Goal: Transaction & Acquisition: Purchase product/service

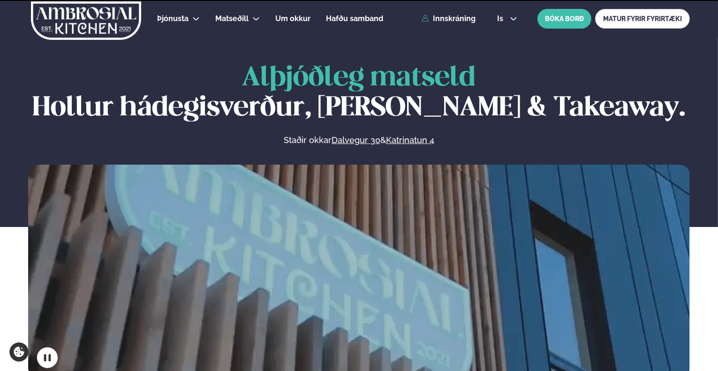
drag, startPoint x: 0, startPoint y: 0, endPoint x: 477, endPoint y: 20, distance: 477.8
click at [477, 20] on div "Þjónusta Hádegismatur fyrir fyrirtæki Fyrirtækja veitingar Einkapartý Matseðill…" at bounding box center [359, 19] width 718 height 38
click at [466, 20] on link "Innskráning" at bounding box center [449, 19] width 54 height 8
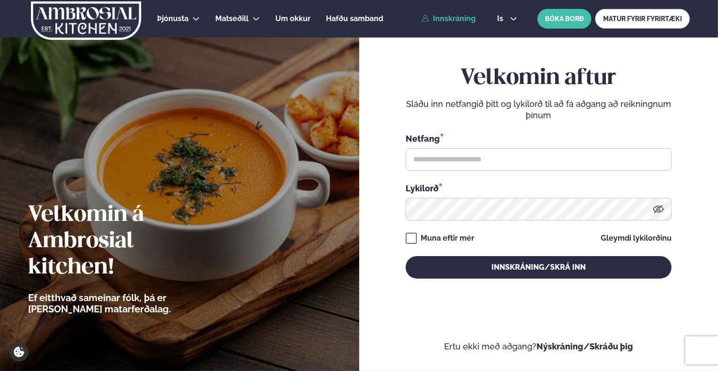
click at [420, 241] on div "Velkomin aftur Sláðu inn netfangið þitt og lykilorð til að fá aðgang að reiknin…" at bounding box center [539, 171] width 266 height 213
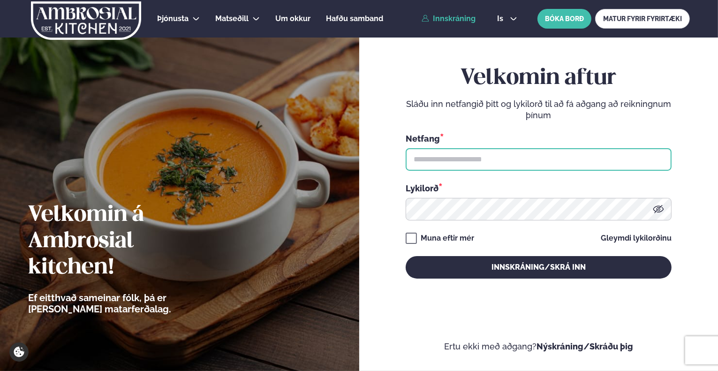
click at [485, 160] on input "text" at bounding box center [539, 159] width 266 height 23
type input "**********"
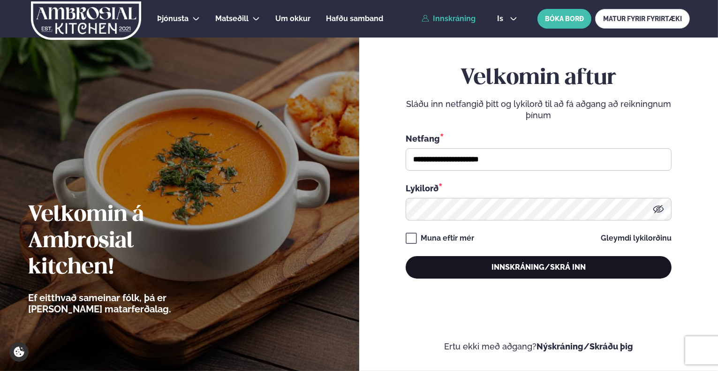
click at [539, 262] on button "Innskráning/Skrá inn" at bounding box center [539, 267] width 266 height 23
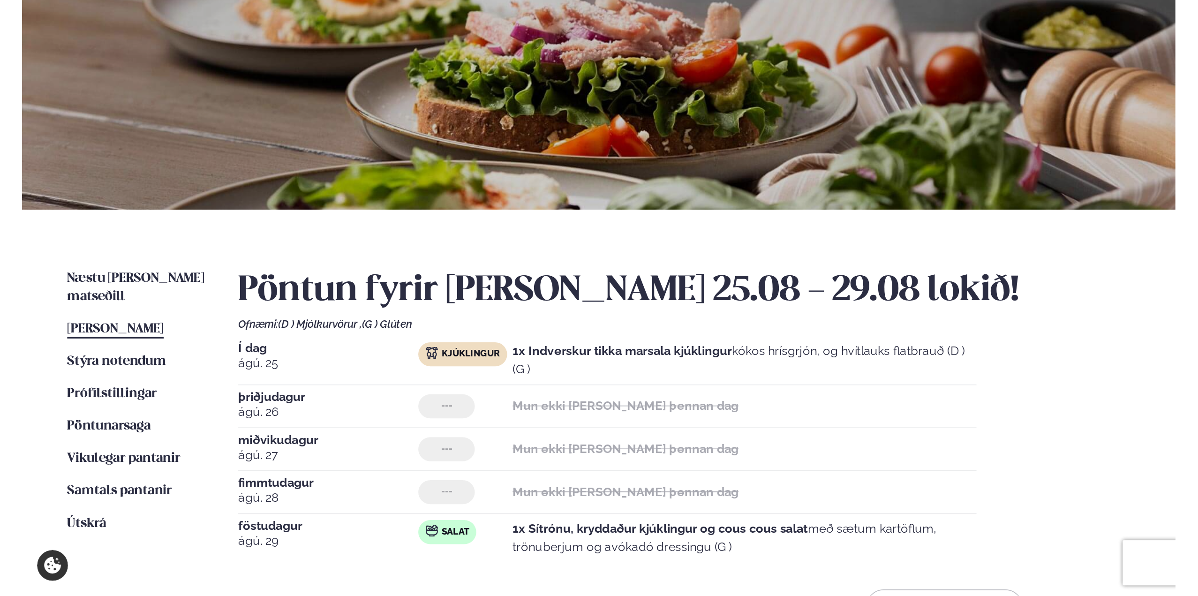
scroll to position [94, 0]
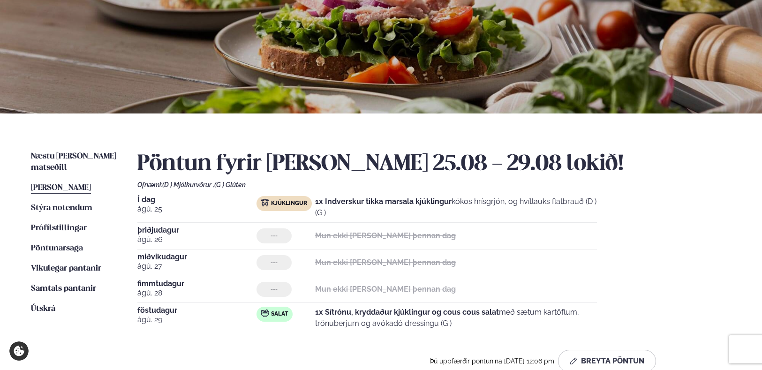
drag, startPoint x: 319, startPoint y: 220, endPoint x: 404, endPoint y: 337, distance: 144.4
click at [404, 337] on div "Pöntun fyrir [PERSON_NAME] 25.08 - 29.08 lokið! Ofnæmi: (D ) Mjólkurvörur , (G …" at bounding box center [434, 261] width 594 height 221
drag, startPoint x: 459, startPoint y: 325, endPoint x: 351, endPoint y: 302, distance: 110.3
click at [351, 302] on div "Í dag [DATE] Kjúklingur 1x Indverskur tikka marsala kjúklingur kókos hrísgrjón,…" at bounding box center [434, 264] width 594 height 137
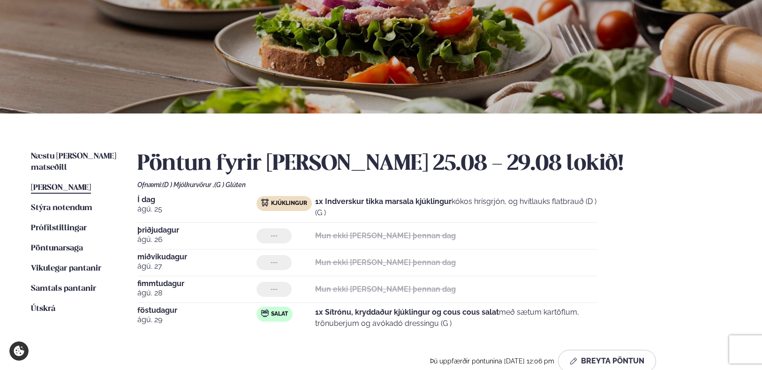
click at [351, 302] on div "[DATE] --- Mun ekki [PERSON_NAME] þennan dag" at bounding box center [367, 291] width 460 height 23
